Goal: Entertainment & Leisure: Consume media (video, audio)

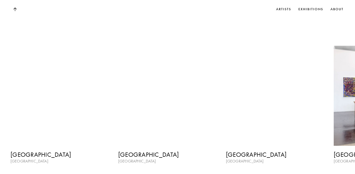
scroll to position [643, 0]
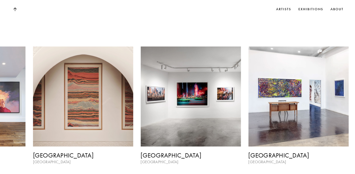
click at [231, 104] on div "[GEOGRAPHIC_DATA] [GEOGRAPHIC_DATA] [GEOGRAPHIC_DATA] [GEOGRAPHIC_DATA] [GEOGRA…" at bounding box center [92, 106] width 334 height 119
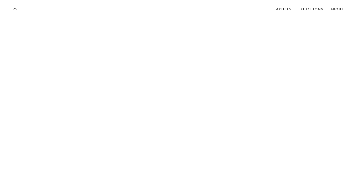
scroll to position [803, 0]
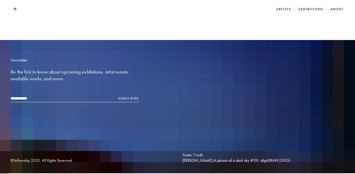
click at [83, 98] on input "email" at bounding box center [75, 99] width 128 height 8
type input "**********"
click at [135, 100] on button "Subscribe" at bounding box center [128, 99] width 21 height 6
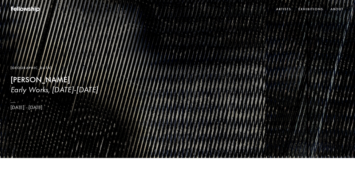
scroll to position [0, 0]
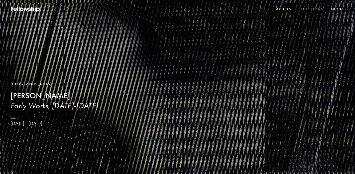
click at [313, 9] on link "Exhibitions" at bounding box center [310, 10] width 27 height 8
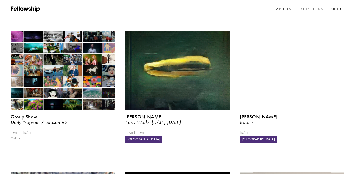
scroll to position [92, 0]
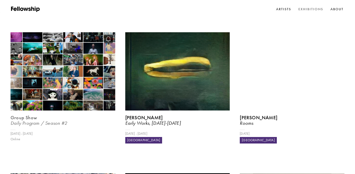
click at [77, 63] on img at bounding box center [63, 71] width 108 height 81
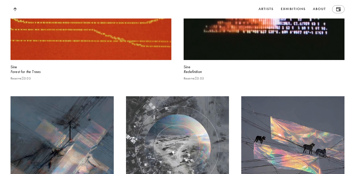
scroll to position [1773, 0]
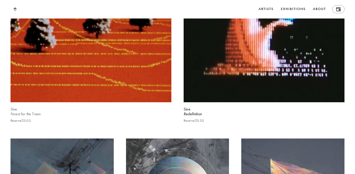
click at [129, 95] on video at bounding box center [91, 22] width 166 height 166
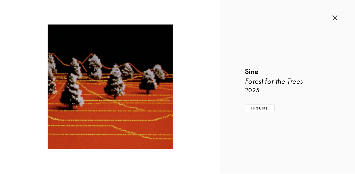
click at [335, 16] on img at bounding box center [335, 18] width 5 height 6
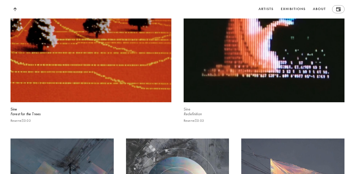
click at [272, 66] on video at bounding box center [264, 22] width 166 height 166
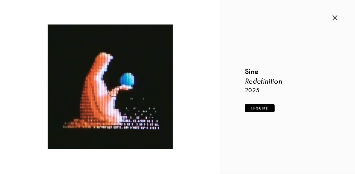
click at [260, 110] on button "Inquire" at bounding box center [260, 108] width 30 height 8
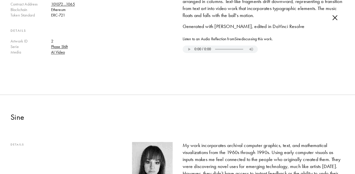
scroll to position [274, 0]
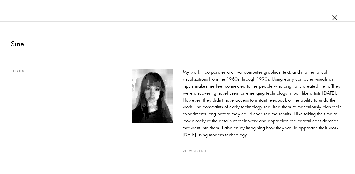
click at [198, 151] on link "View Artist" at bounding box center [264, 152] width 162 height 6
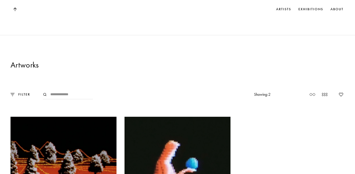
scroll to position [477, 0]
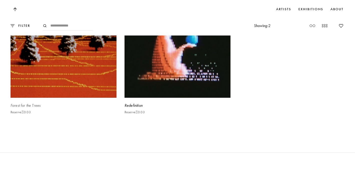
click at [86, 79] on video at bounding box center [63, 44] width 109 height 109
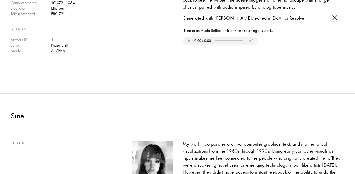
scroll to position [172, 0]
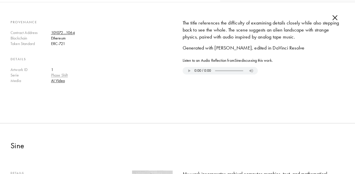
click at [63, 74] on link "Phase Shift" at bounding box center [59, 75] width 17 height 5
